Goal: Check status: Check status

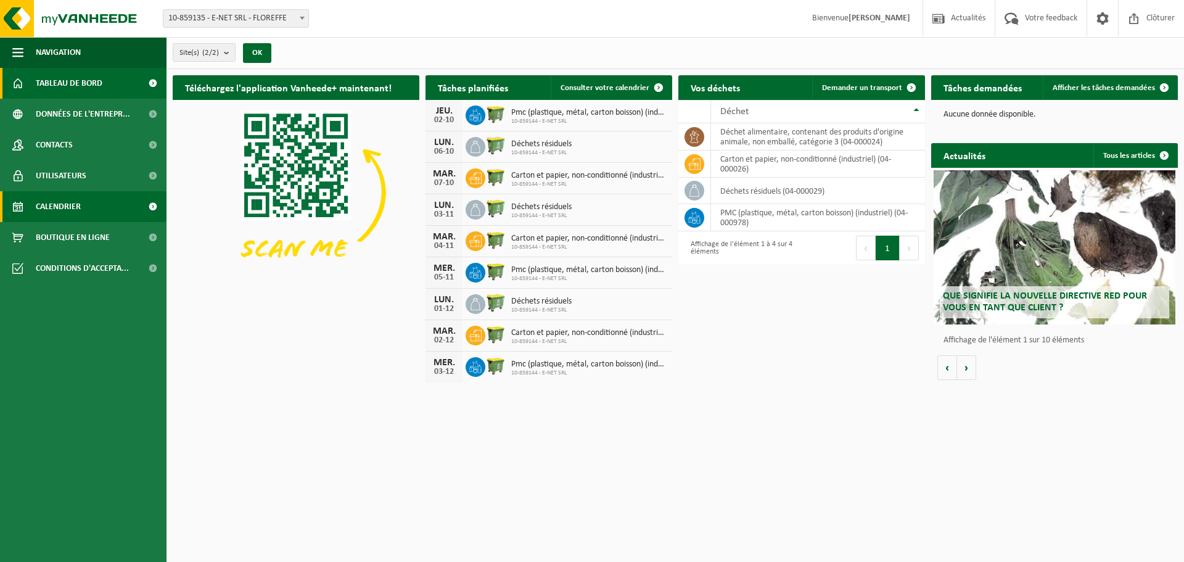
click at [56, 201] on span "Calendrier" at bounding box center [58, 206] width 45 height 31
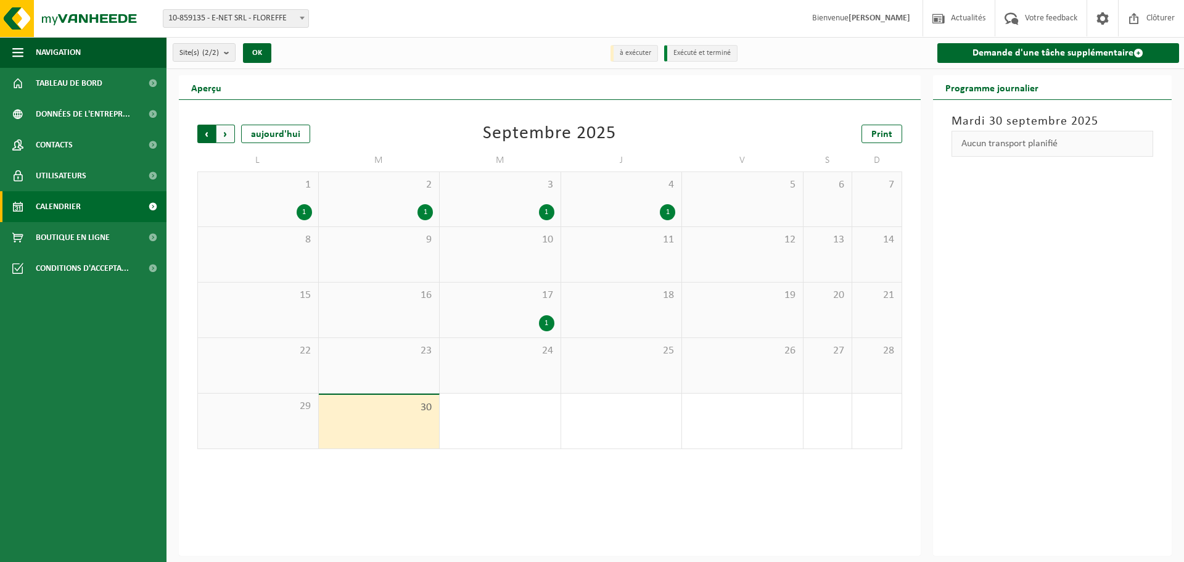
click at [226, 138] on span "Suivant" at bounding box center [225, 134] width 19 height 19
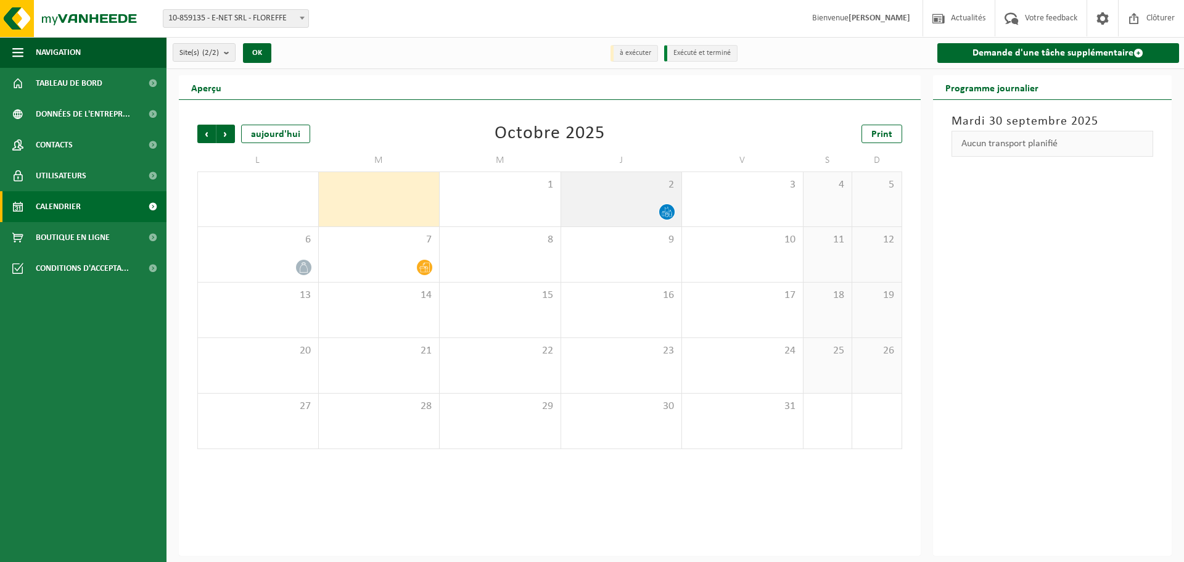
click at [664, 209] on icon at bounding box center [667, 212] width 10 height 10
